Goal: Task Accomplishment & Management: Manage account settings

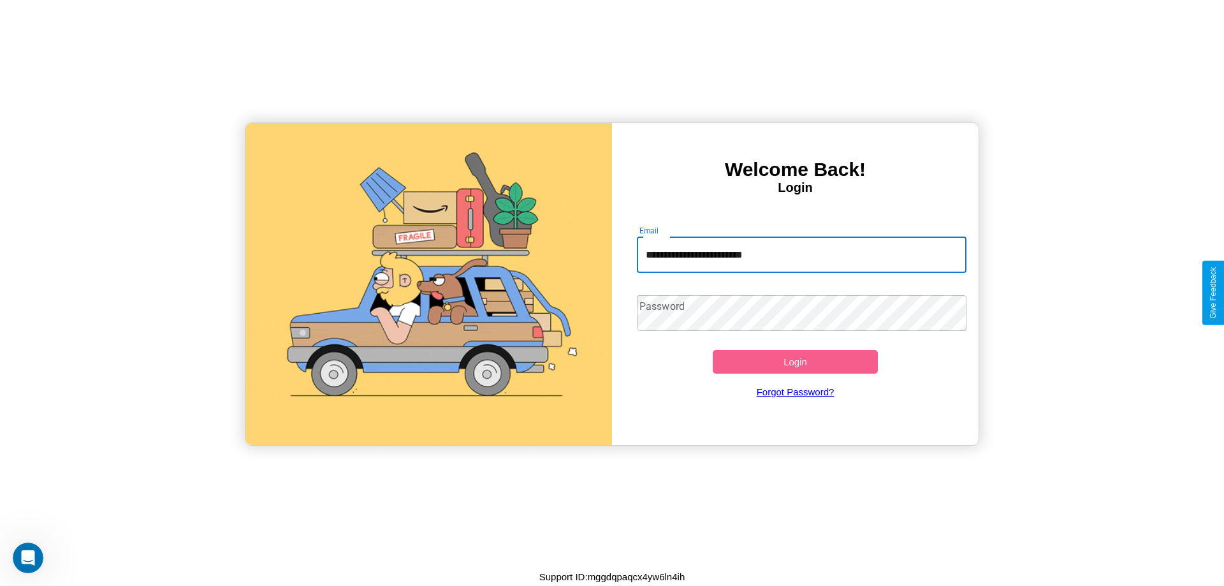
type input "**********"
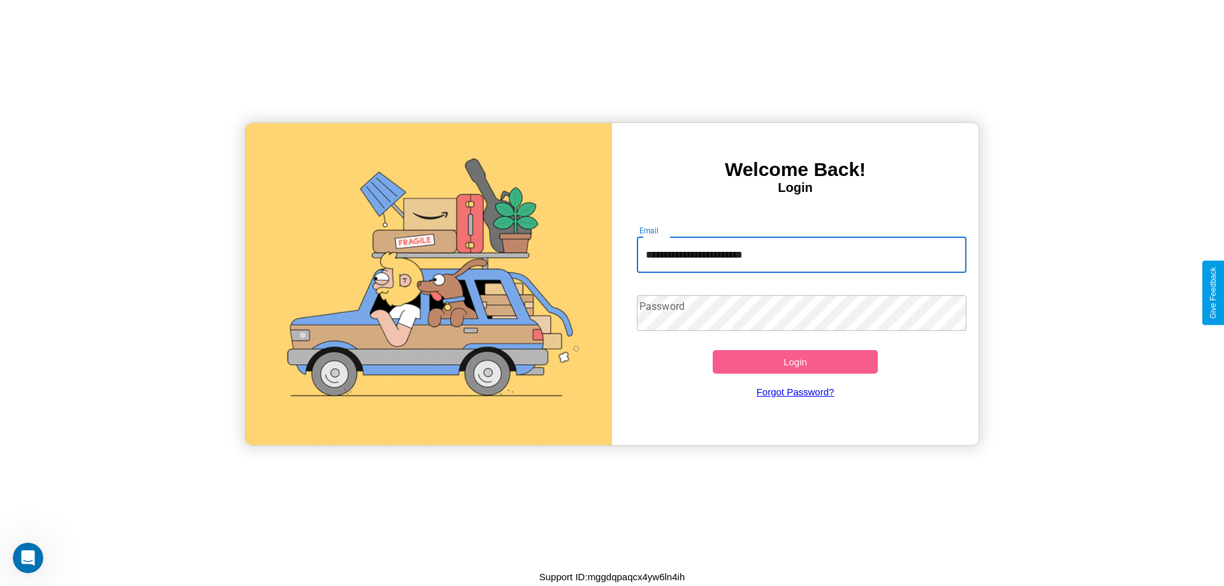
click at [795, 362] on button "Login" at bounding box center [795, 362] width 165 height 24
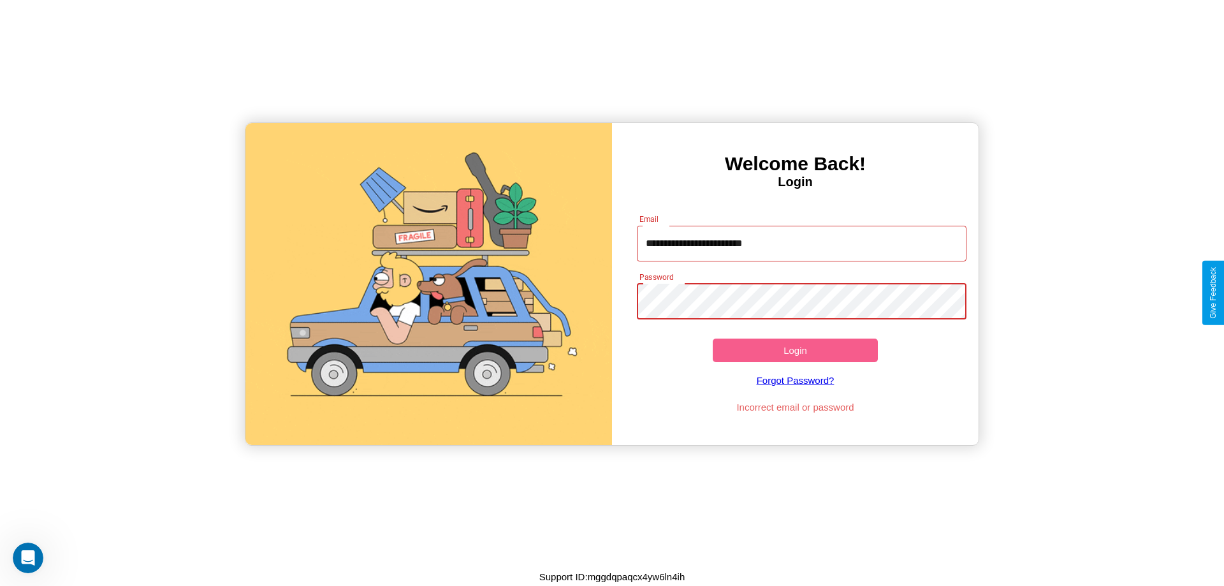
click at [795, 350] on button "Login" at bounding box center [795, 351] width 165 height 24
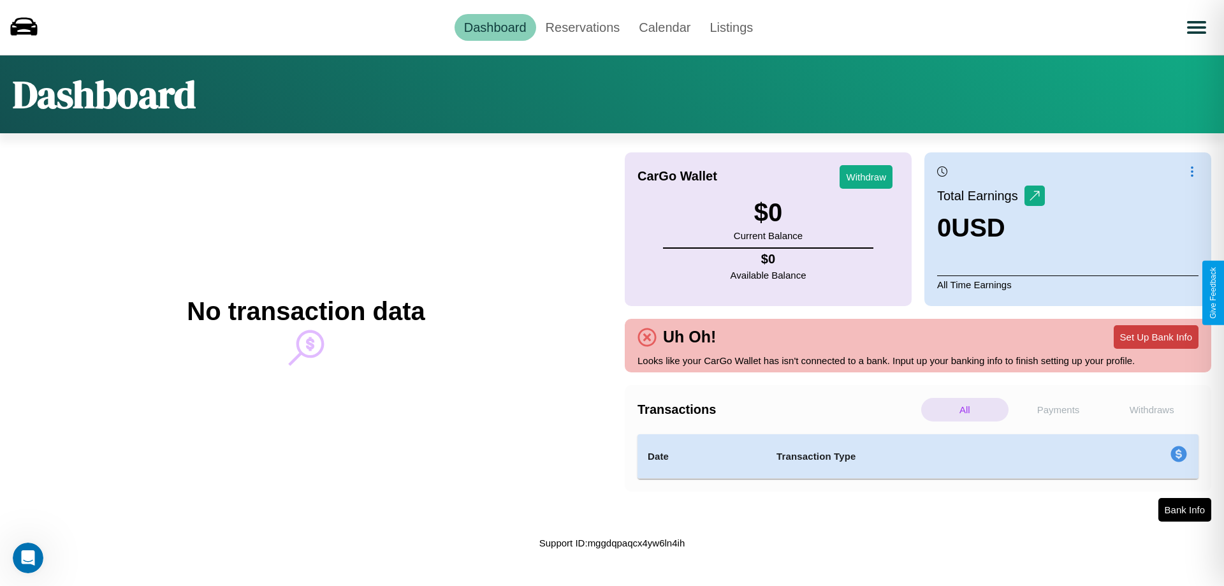
click at [1156, 337] on button "Set Up Bank Info" at bounding box center [1156, 337] width 85 height 24
